Goal: Transaction & Acquisition: Purchase product/service

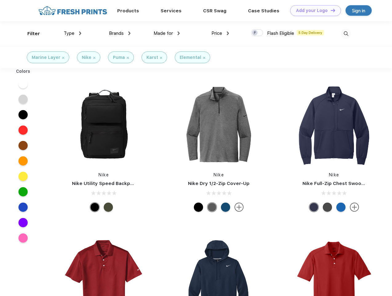
click at [313, 10] on link "Add your Logo Design Tool" at bounding box center [315, 10] width 51 height 11
click at [0, 0] on div "Design Tool" at bounding box center [0, 0] width 0 height 0
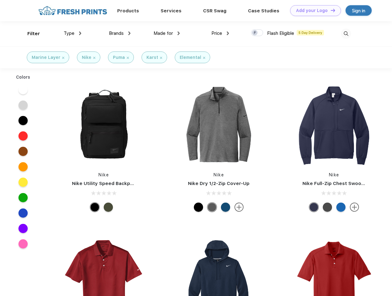
click at [330, 10] on link "Add your Logo Design Tool" at bounding box center [315, 10] width 51 height 11
click at [30, 34] on div "Filter" at bounding box center [33, 33] width 13 height 7
click at [73, 33] on span "Type" at bounding box center [69, 33] width 11 height 6
click at [120, 33] on span "Brands" at bounding box center [116, 33] width 15 height 6
click at [167, 33] on span "Made for" at bounding box center [163, 33] width 19 height 6
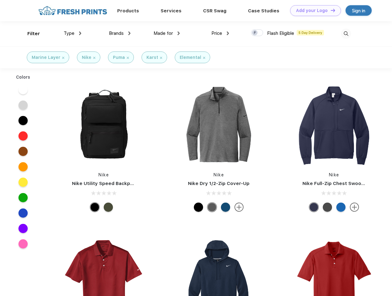
click at [220, 33] on span "Price" at bounding box center [217, 33] width 11 height 6
click at [257, 33] on div at bounding box center [257, 32] width 12 height 7
click at [255, 33] on input "checkbox" at bounding box center [253, 31] width 4 height 4
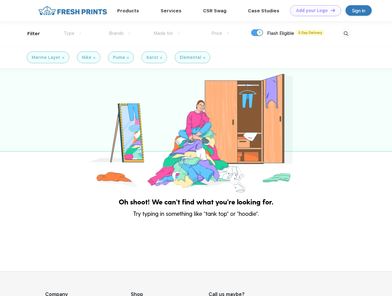
click at [346, 34] on img at bounding box center [346, 34] width 10 height 10
